Goal: Task Accomplishment & Management: Manage account settings

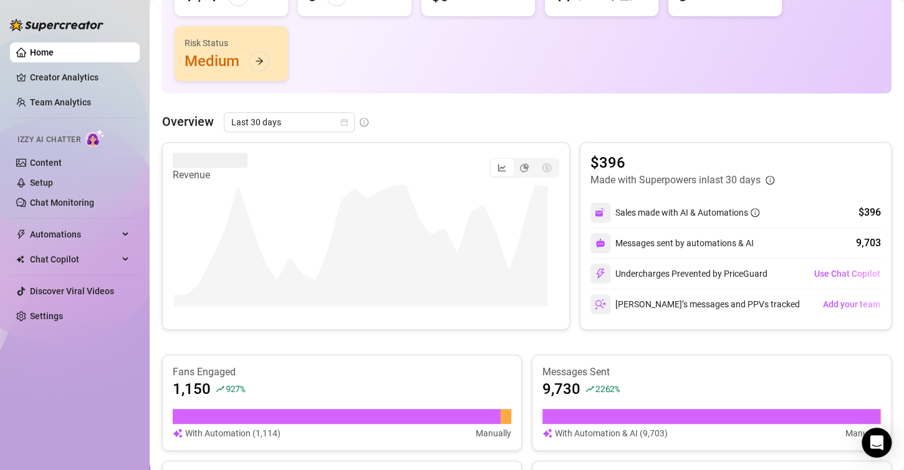
scroll to position [125, 0]
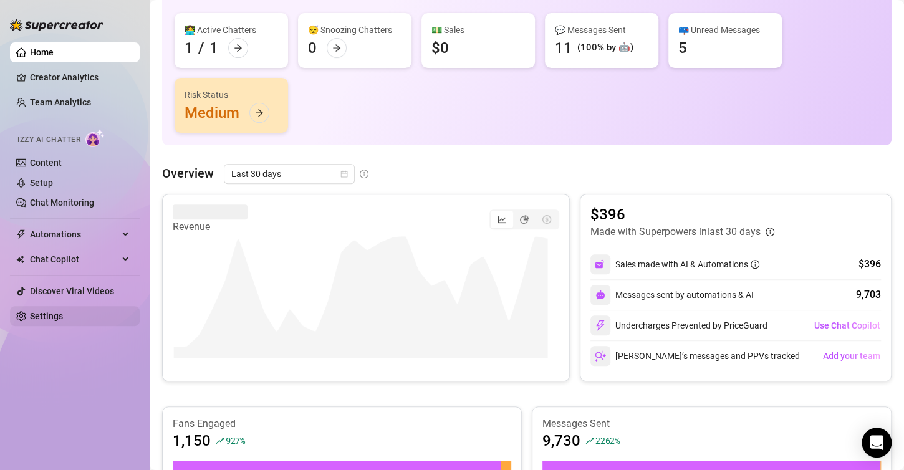
click at [63, 312] on link "Settings" at bounding box center [46, 316] width 33 height 10
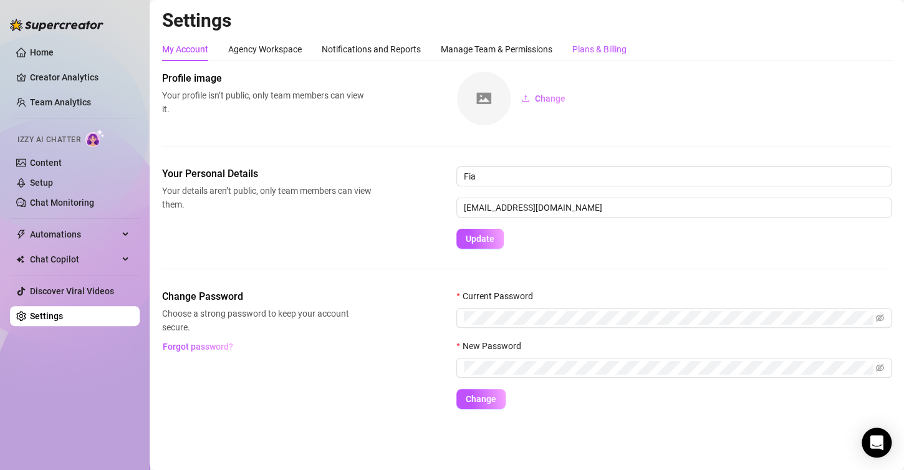
click at [582, 53] on div "Plans & Billing" at bounding box center [599, 49] width 54 height 14
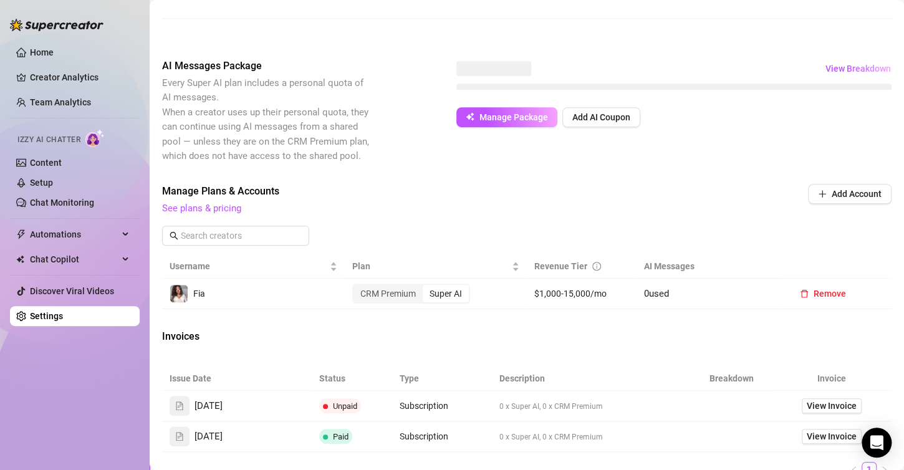
scroll to position [311, 0]
click at [209, 214] on link "See plans & pricing" at bounding box center [201, 208] width 79 height 11
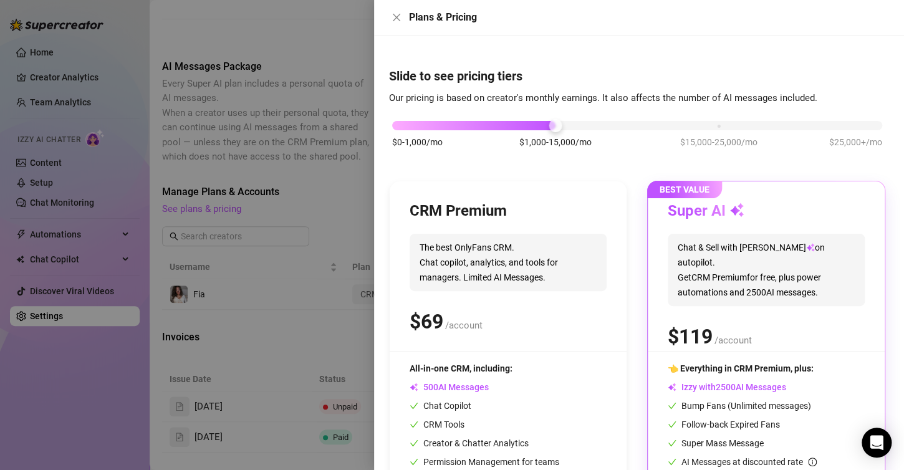
click at [210, 221] on div at bounding box center [452, 235] width 904 height 470
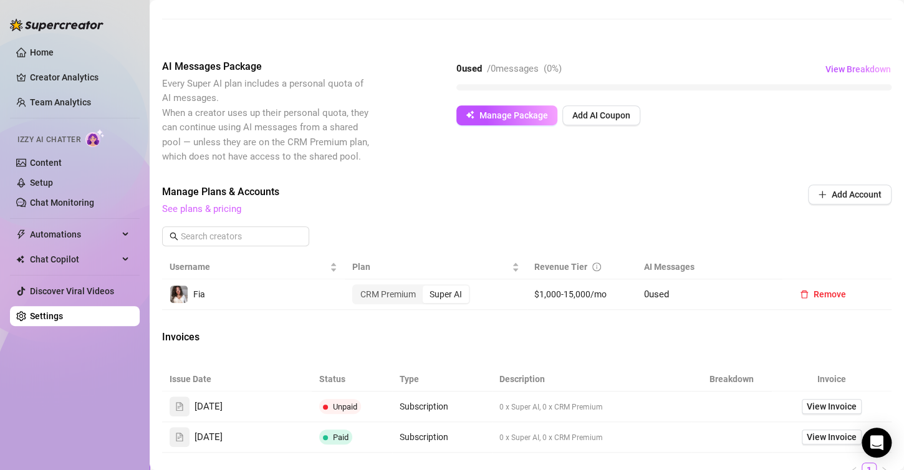
click at [213, 214] on link "See plans & pricing" at bounding box center [201, 208] width 79 height 11
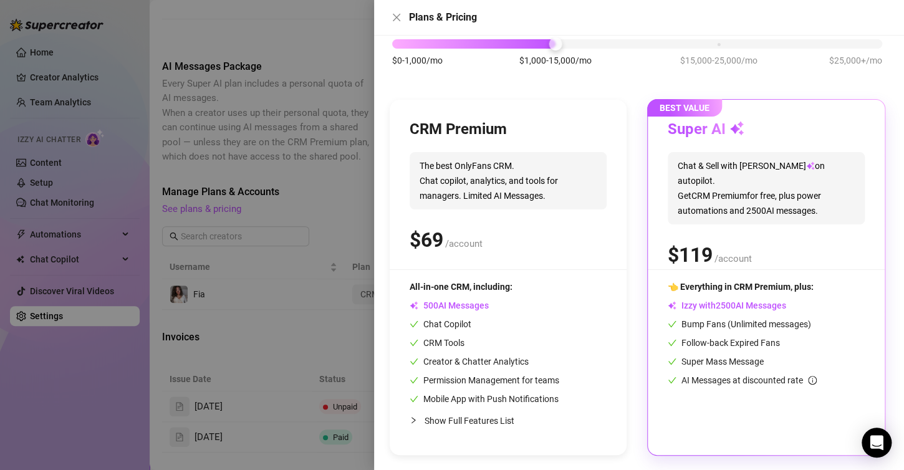
scroll to position [82, 0]
click at [767, 252] on div "$ /account" at bounding box center [765, 254] width 197 height 31
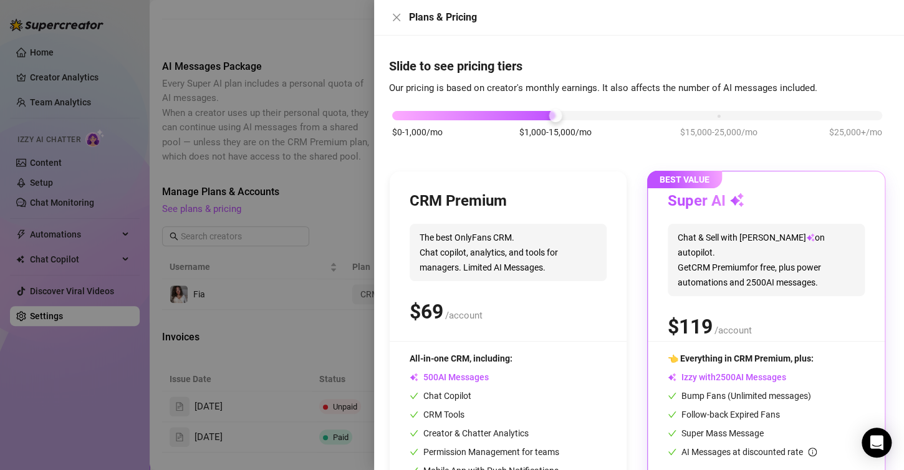
scroll to position [0, 0]
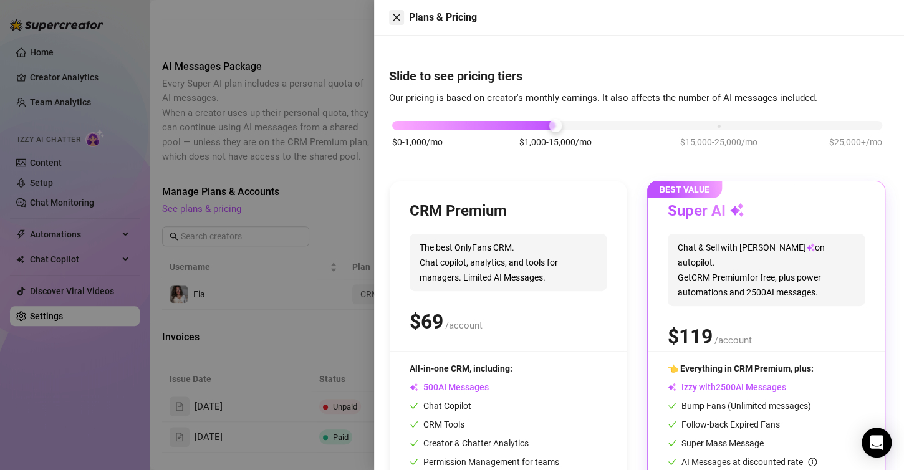
click at [396, 17] on icon "close" at bounding box center [396, 17] width 7 height 7
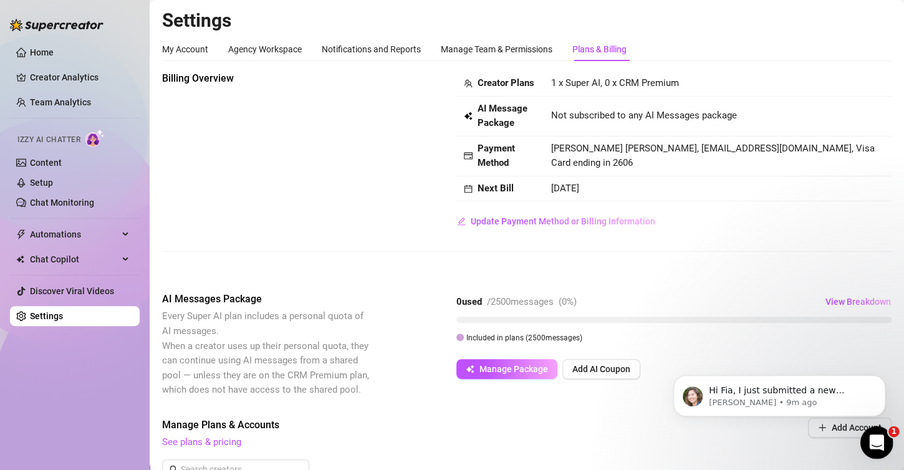
click at [877, 448] on icon "Open Intercom Messenger" at bounding box center [874, 441] width 21 height 21
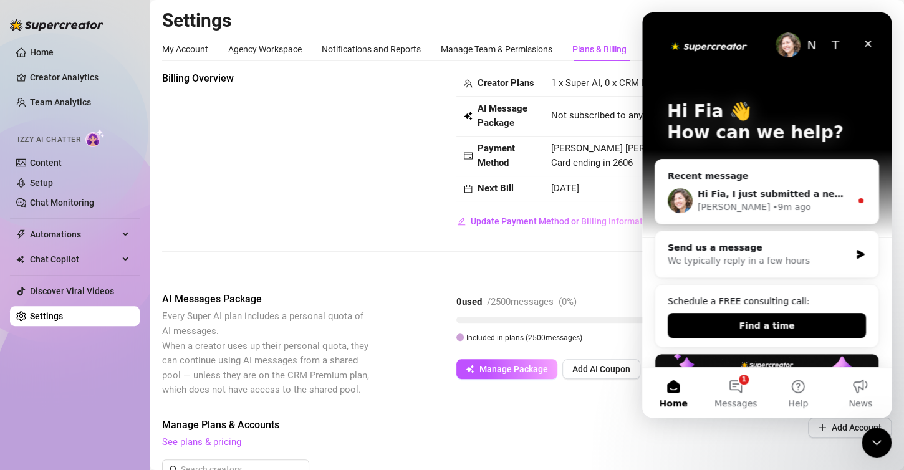
click at [786, 201] on div "[PERSON_NAME] • 10m ago" at bounding box center [773, 207] width 153 height 13
click at [815, 202] on div "[PERSON_NAME] • 10m ago" at bounding box center [773, 207] width 153 height 13
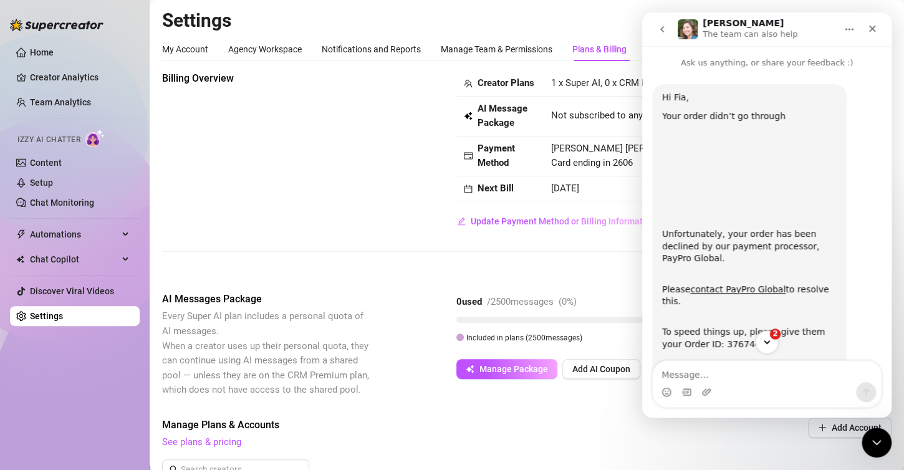
click at [761, 341] on button "2" at bounding box center [766, 341] width 23 height 23
click at [878, 444] on icon "Close Intercom Messenger" at bounding box center [874, 440] width 15 height 15
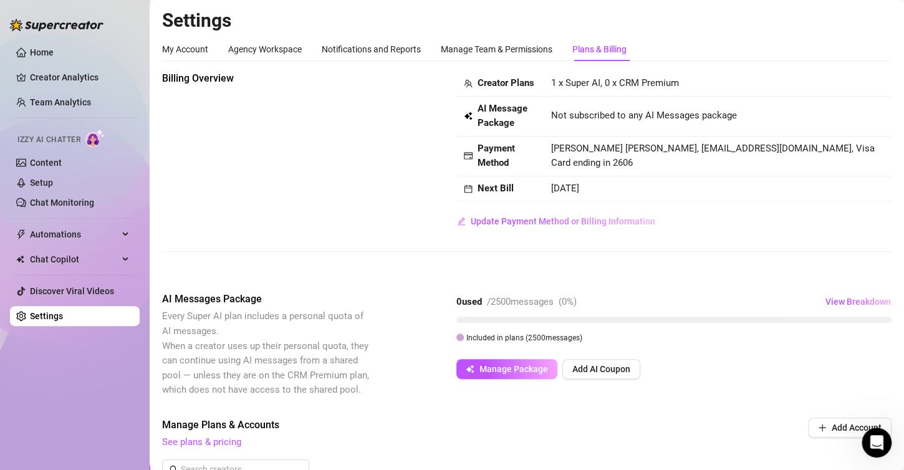
scroll to position [191, 0]
click at [53, 55] on link "Home" at bounding box center [42, 52] width 24 height 10
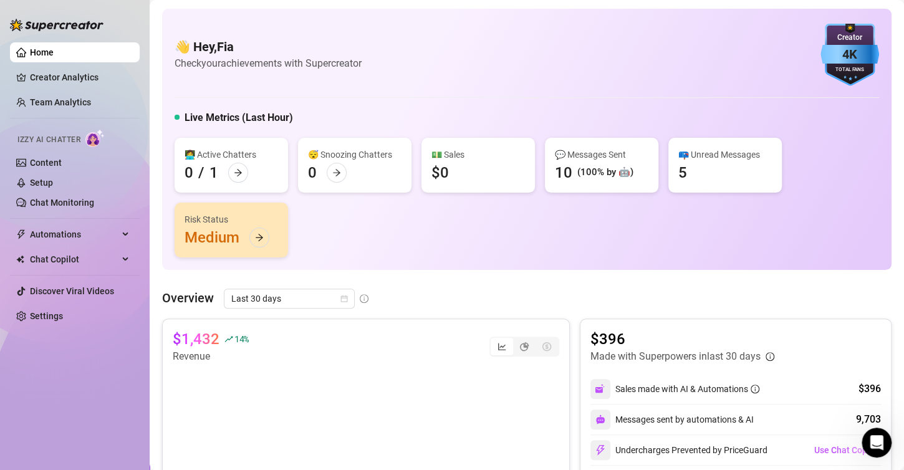
click at [29, 90] on ul "Home Creator Analytics Team Analytics Izzy AI Chatter Content Setup Chat Monito…" at bounding box center [75, 184] width 130 height 294
drag, startPoint x: 31, startPoint y: 90, endPoint x: 34, endPoint y: 97, distance: 8.1
click at [34, 97] on ul "Home Creator Analytics Team Analytics Izzy AI Chatter Content Setup Chat Monito…" at bounding box center [75, 184] width 130 height 294
click at [36, 105] on link "Team Analytics" at bounding box center [60, 102] width 61 height 10
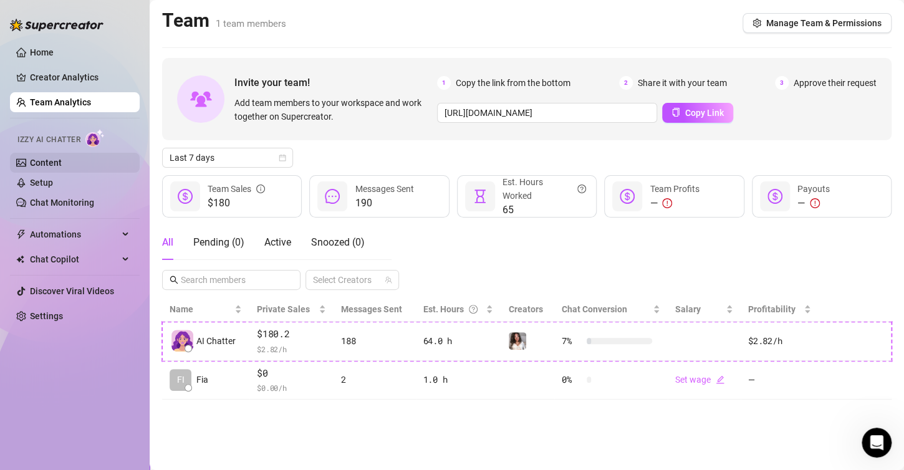
click at [62, 162] on link "Content" at bounding box center [46, 163] width 32 height 10
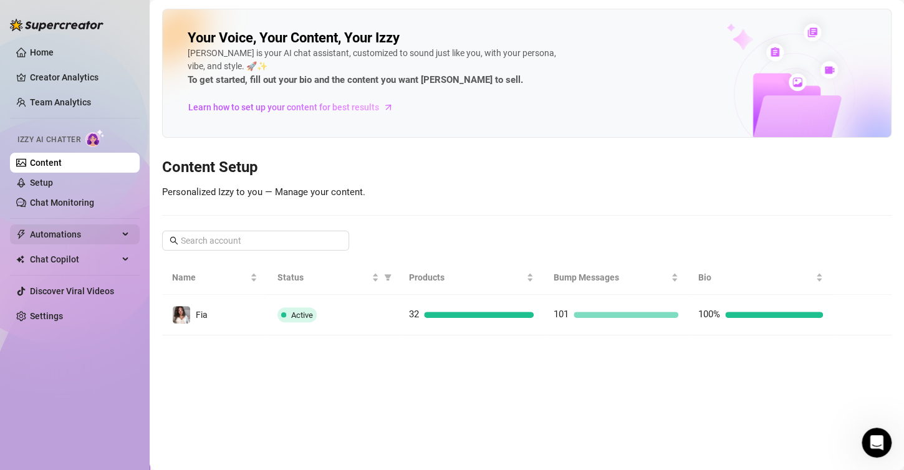
click at [62, 237] on span "Automations" at bounding box center [74, 234] width 88 height 20
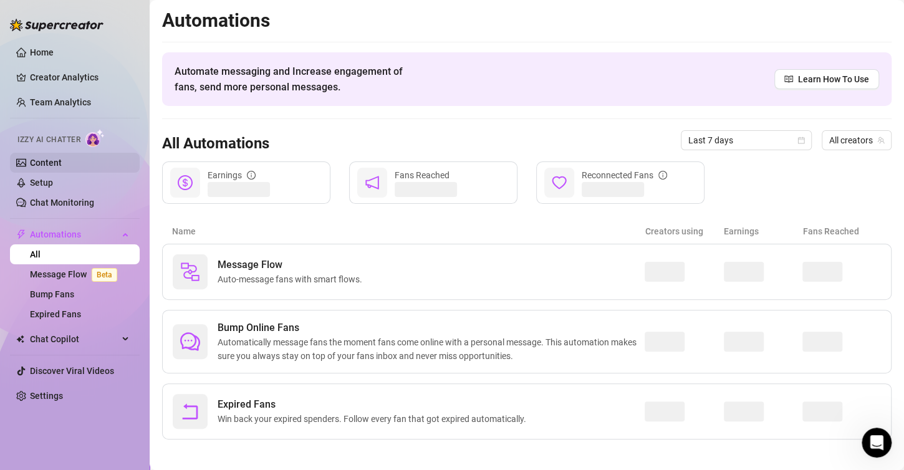
click at [62, 162] on link "Content" at bounding box center [46, 163] width 32 height 10
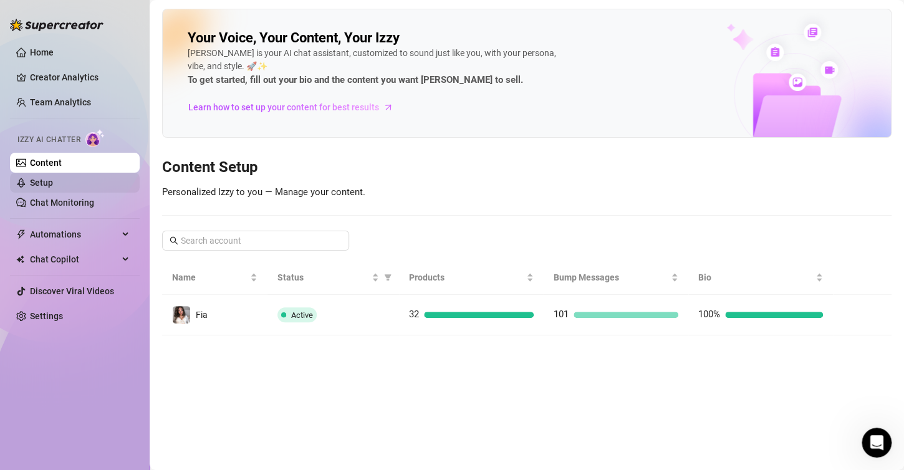
click at [51, 184] on link "Setup" at bounding box center [41, 183] width 23 height 10
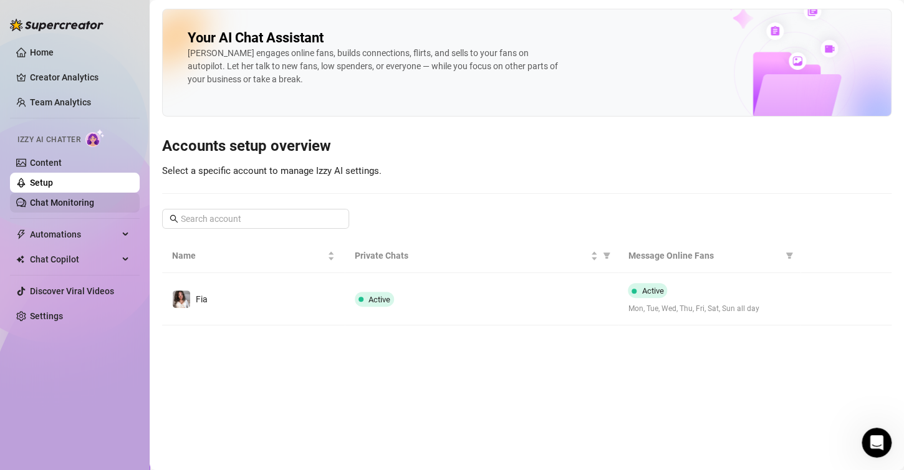
click at [70, 204] on link "Chat Monitoring" at bounding box center [62, 203] width 64 height 10
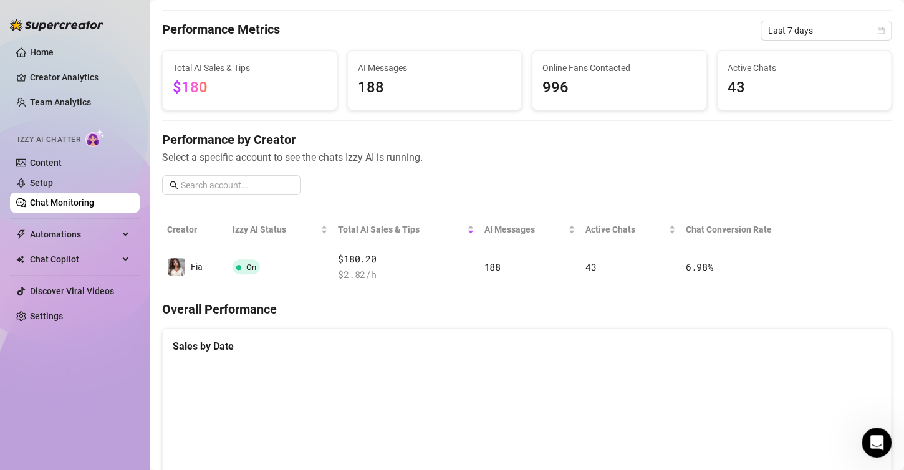
scroll to position [187, 0]
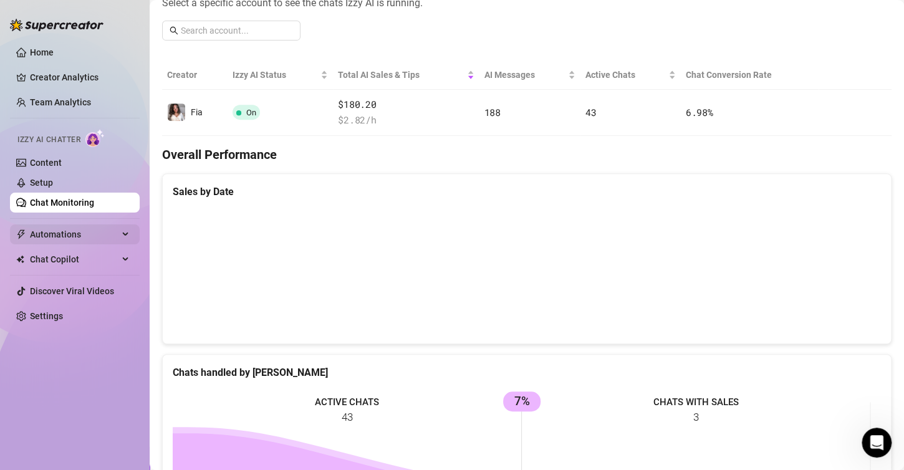
click at [75, 233] on span "Automations" at bounding box center [74, 234] width 88 height 20
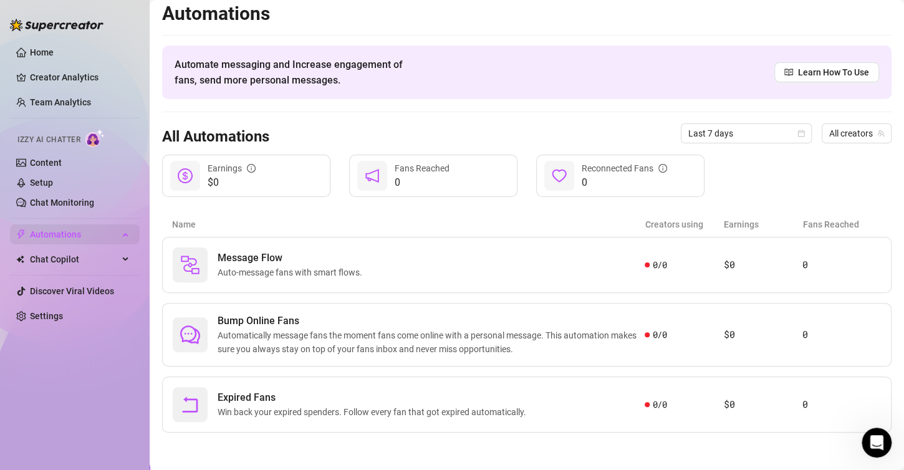
scroll to position [6, 0]
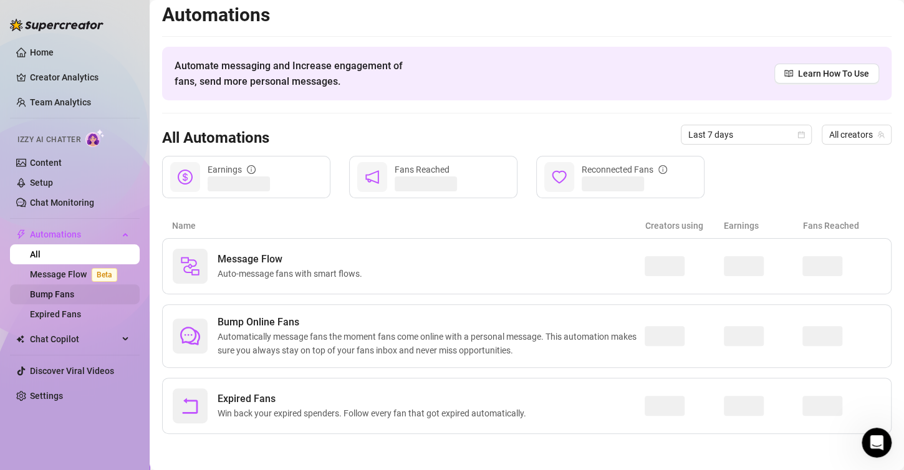
click at [49, 299] on link "Bump Fans" at bounding box center [52, 294] width 44 height 10
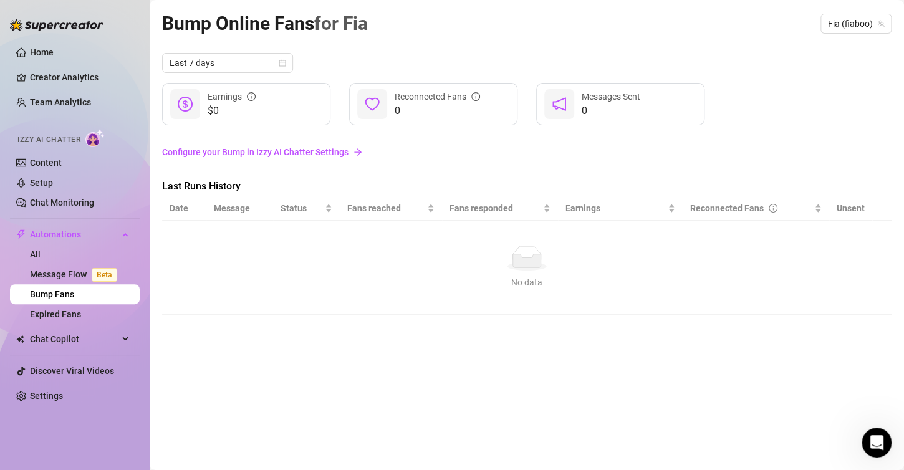
click at [229, 153] on link "Configure your Bump in Izzy AI Chatter Settings" at bounding box center [526, 152] width 729 height 14
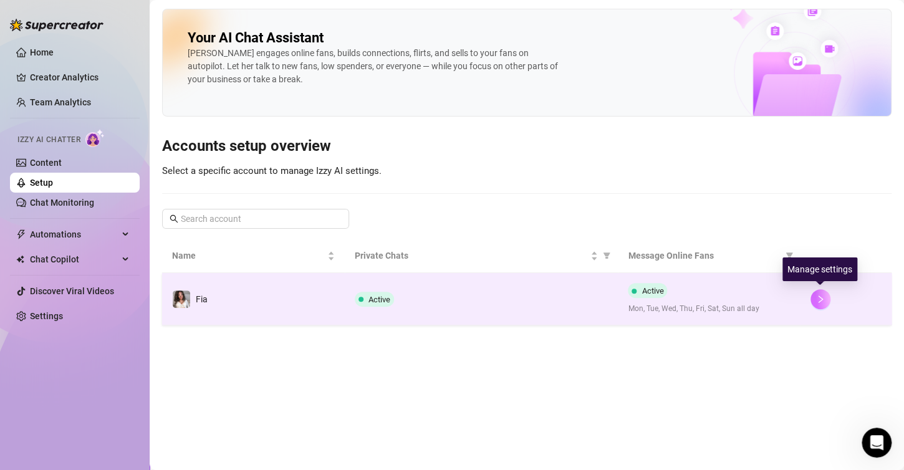
click at [823, 297] on icon "right" at bounding box center [820, 299] width 9 height 9
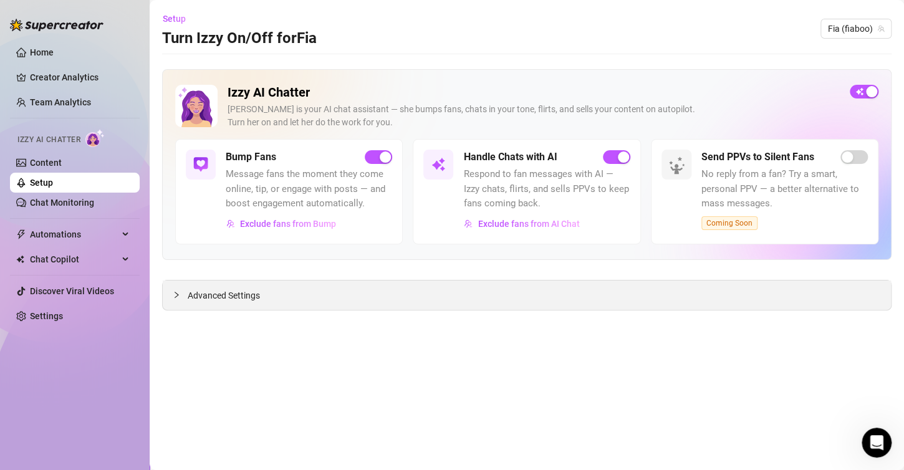
click at [256, 304] on div "Advanced Settings" at bounding box center [527, 294] width 728 height 29
click at [201, 299] on span "Advanced Settings" at bounding box center [224, 296] width 72 height 14
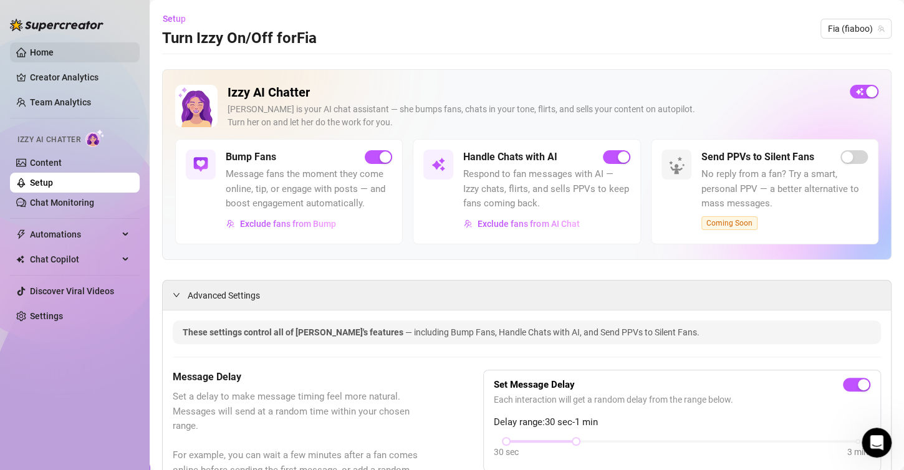
click at [50, 57] on link "Home" at bounding box center [42, 52] width 24 height 10
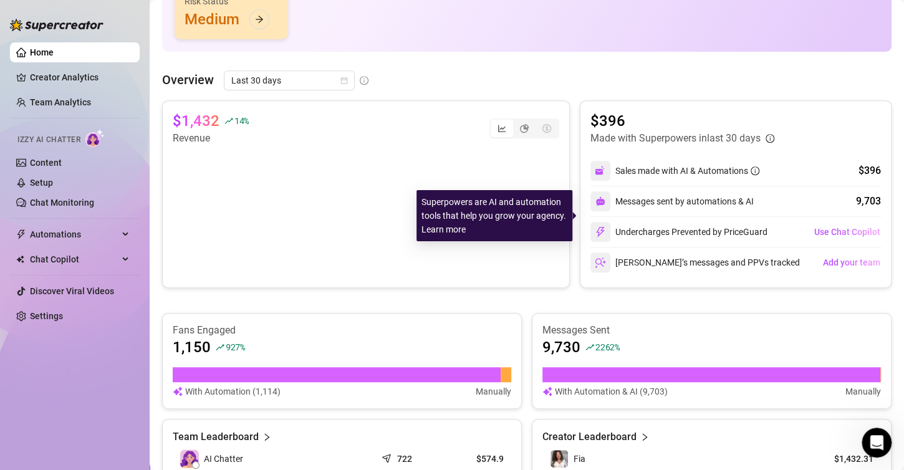
scroll to position [249, 0]
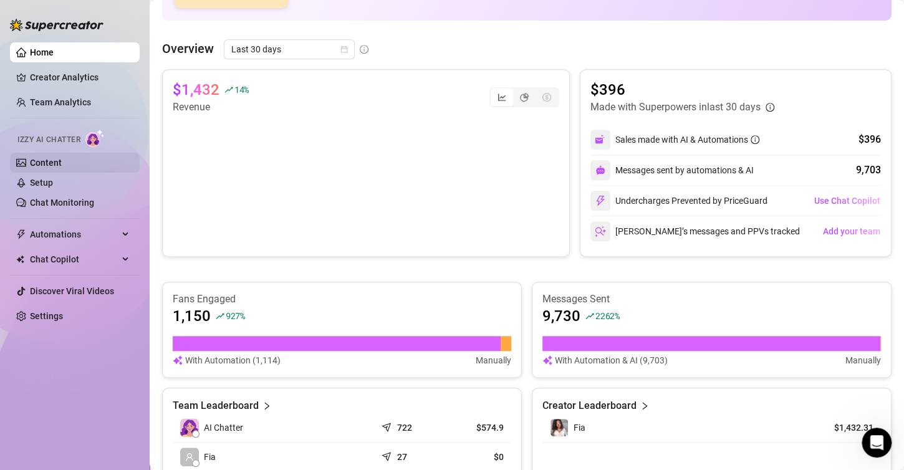
click at [62, 163] on link "Content" at bounding box center [46, 163] width 32 height 10
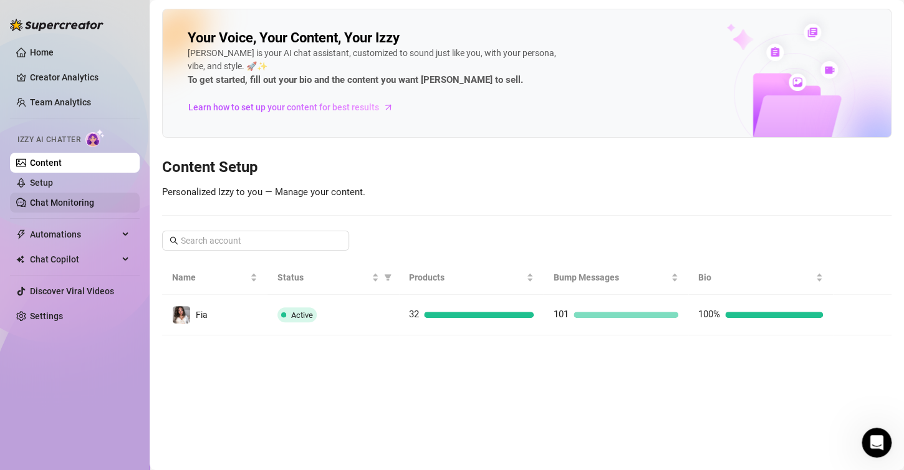
click at [77, 198] on link "Chat Monitoring" at bounding box center [62, 203] width 64 height 10
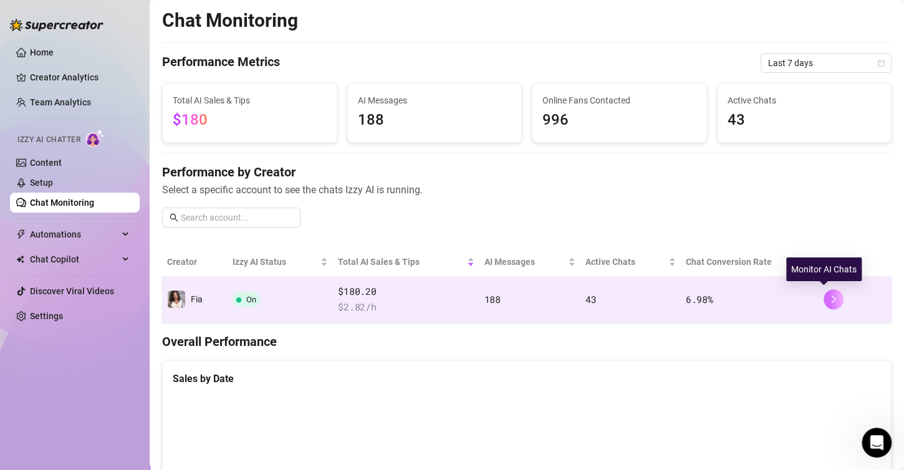
click at [831, 300] on icon "right" at bounding box center [833, 298] width 4 height 7
